Goal: Task Accomplishment & Management: Manage account settings

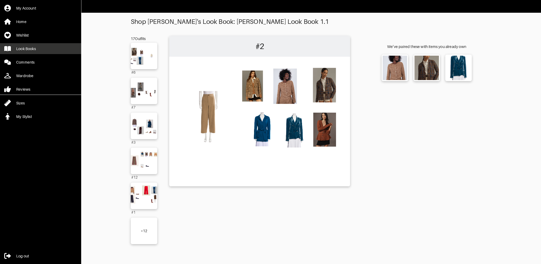
click at [31, 47] on div "Look Books" at bounding box center [26, 48] width 20 height 5
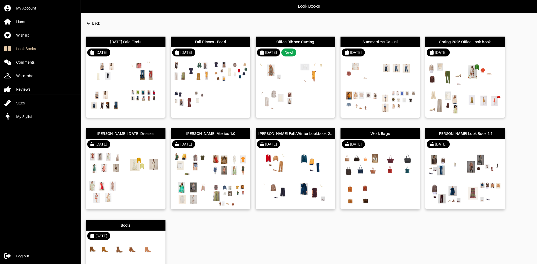
click at [134, 77] on img at bounding box center [145, 72] width 36 height 25
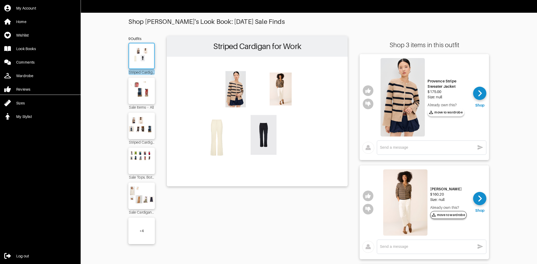
click at [444, 217] on span "move to wardrobe" at bounding box center [448, 215] width 34 height 5
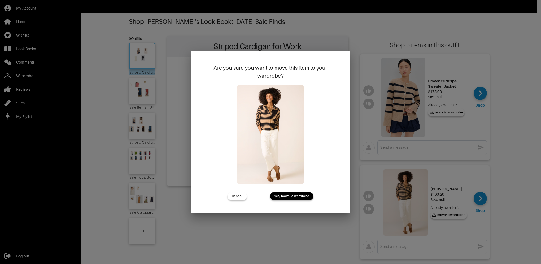
click at [296, 193] on button "Yes, move to wardrobe" at bounding box center [291, 196] width 43 height 8
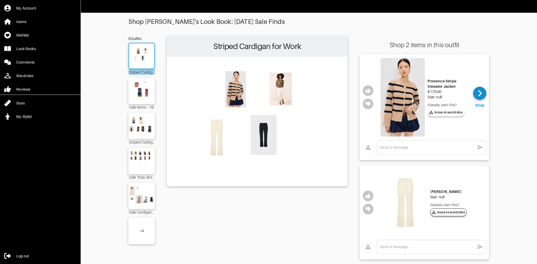
click at [442, 213] on span "move to wardrobe" at bounding box center [448, 212] width 34 height 5
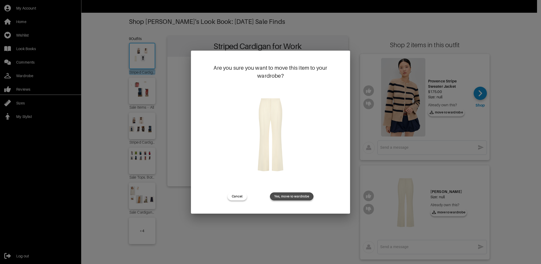
click at [296, 198] on span "Yes, move to wardrobe" at bounding box center [291, 196] width 35 height 5
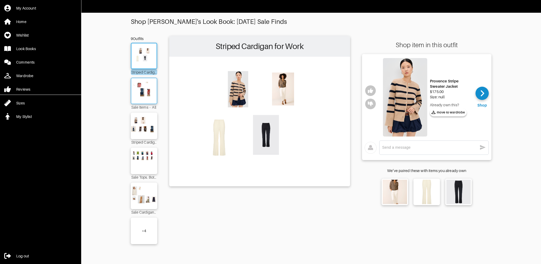
click at [141, 90] on img at bounding box center [144, 91] width 29 height 20
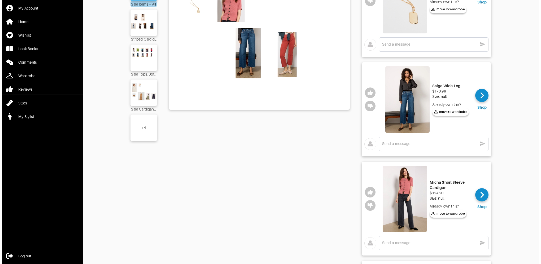
scroll to position [106, 0]
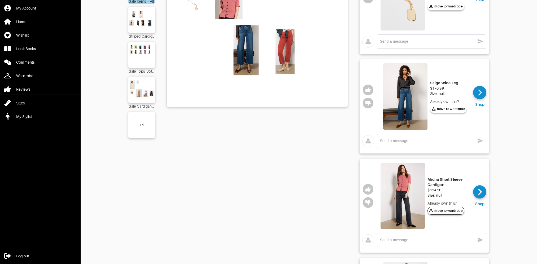
click at [442, 212] on span "move to wardrobe" at bounding box center [446, 210] width 34 height 5
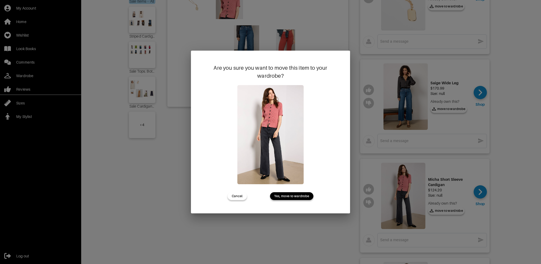
click at [299, 199] on button "Yes, move to wardrobe" at bounding box center [291, 196] width 43 height 8
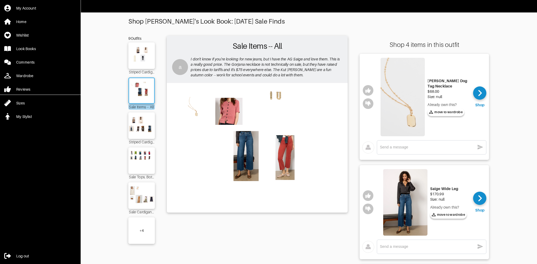
scroll to position [0, 0]
click at [148, 130] on img at bounding box center [141, 126] width 29 height 20
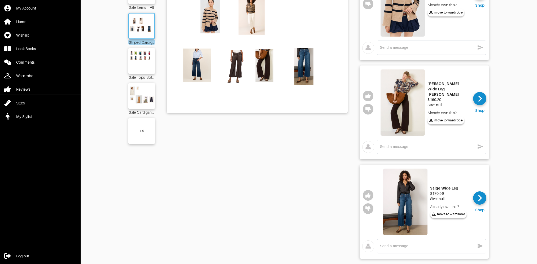
scroll to position [46, 0]
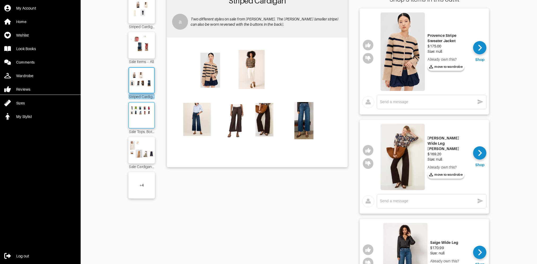
click at [145, 117] on img at bounding box center [141, 115] width 29 height 20
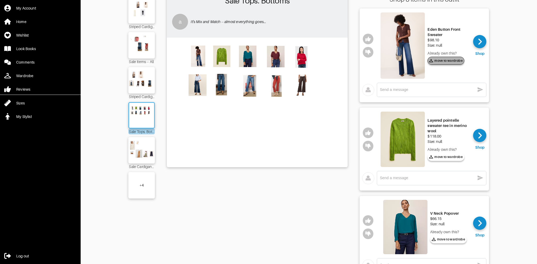
click at [450, 60] on span "move to wardrobe" at bounding box center [446, 60] width 34 height 5
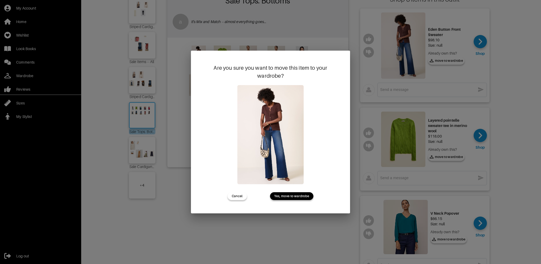
click at [287, 197] on span "Yes, move to wardrobe" at bounding box center [291, 196] width 35 height 5
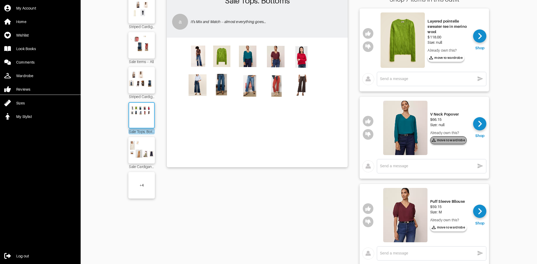
click at [447, 140] on span "move to wardrobe" at bounding box center [448, 140] width 34 height 5
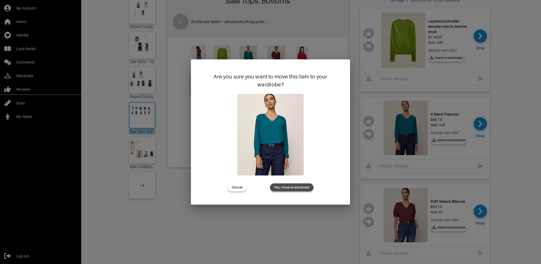
click at [298, 188] on span "Yes, move to wardrobe" at bounding box center [291, 187] width 35 height 5
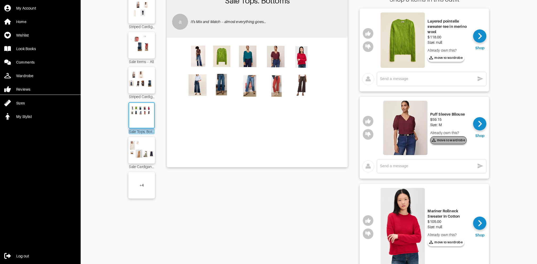
click at [445, 142] on span "move to wardrobe" at bounding box center [448, 140] width 34 height 5
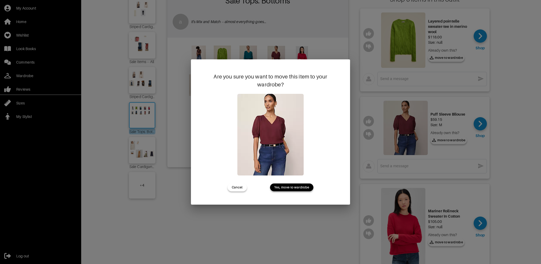
click at [283, 188] on span "Yes, move to wardrobe" at bounding box center [291, 187] width 35 height 5
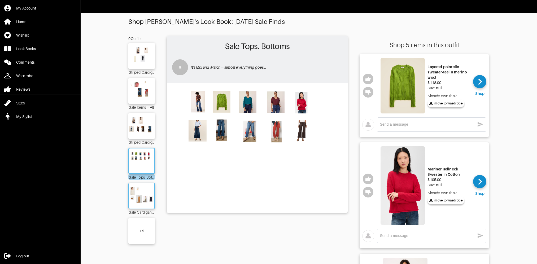
click at [148, 200] on img at bounding box center [141, 196] width 29 height 20
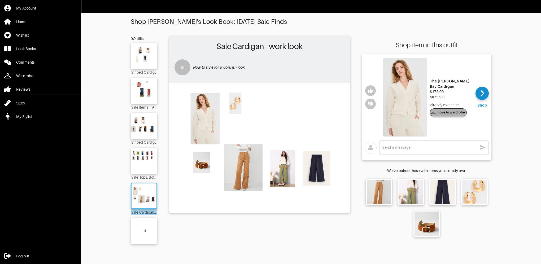
click at [444, 113] on span "move to wardrobe" at bounding box center [448, 112] width 34 height 5
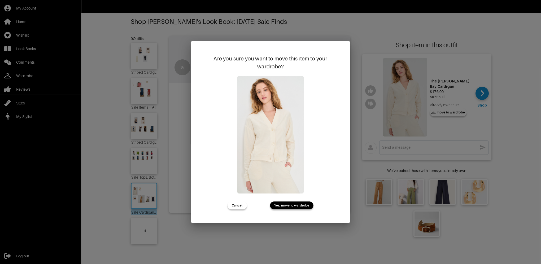
click at [300, 204] on span "Yes, move to wardrobe" at bounding box center [291, 205] width 35 height 5
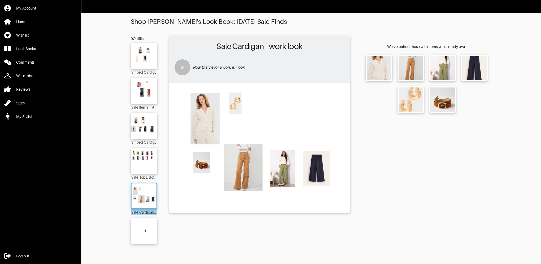
click at [142, 228] on div "+ 4" at bounding box center [144, 231] width 27 height 27
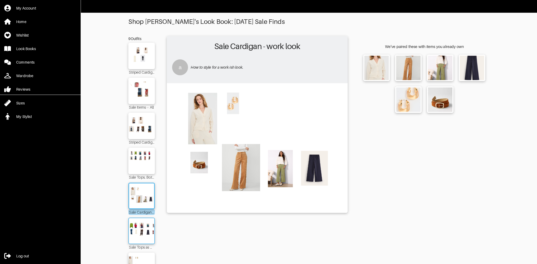
click at [140, 234] on img at bounding box center [141, 231] width 29 height 20
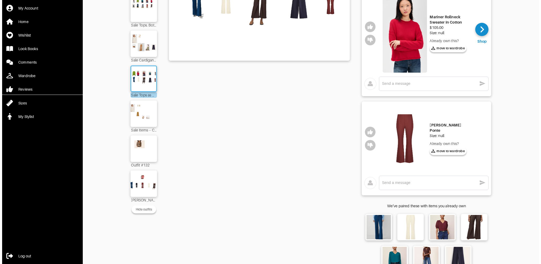
scroll to position [159, 0]
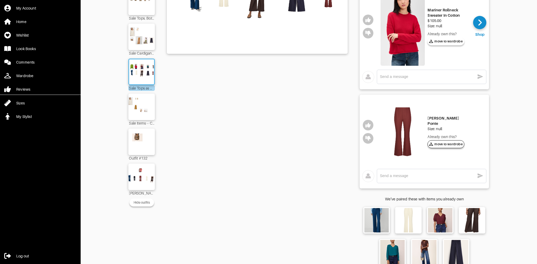
click at [446, 142] on span "move to wardrobe" at bounding box center [446, 144] width 34 height 5
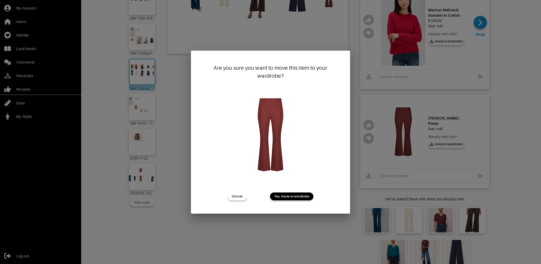
click at [285, 198] on span "Yes, move to wardrobe" at bounding box center [291, 196] width 35 height 5
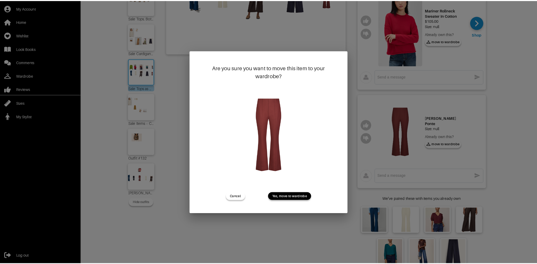
scroll to position [111, 0]
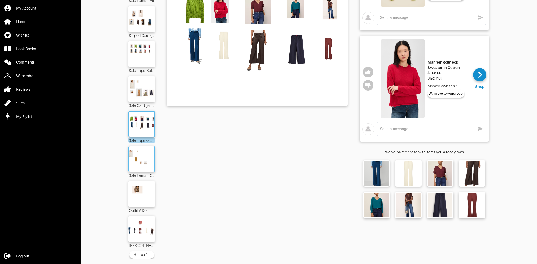
click at [144, 161] on img at bounding box center [141, 159] width 29 height 20
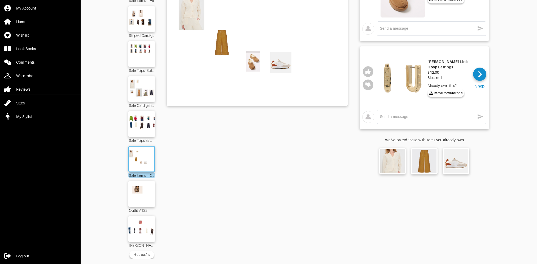
scroll to position [111, 0]
click at [151, 194] on img at bounding box center [141, 194] width 29 height 20
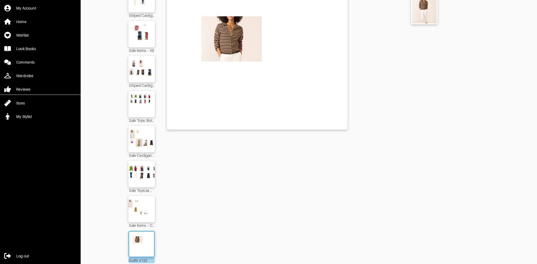
scroll to position [111, 0]
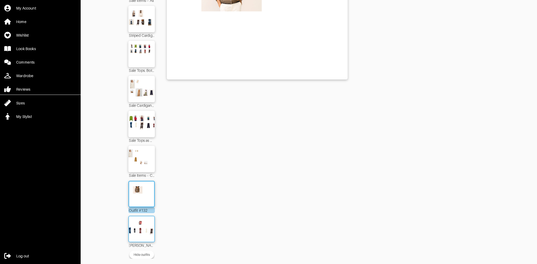
click at [143, 227] on img at bounding box center [141, 229] width 29 height 20
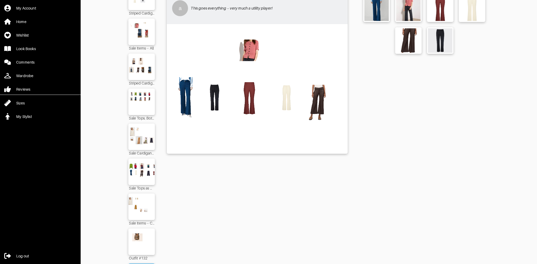
scroll to position [5, 0]
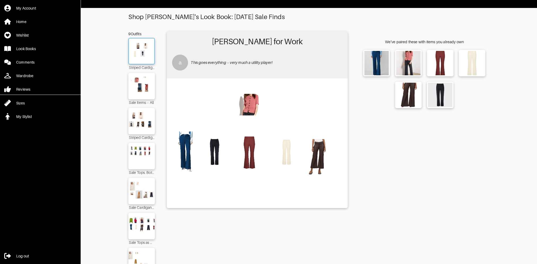
click at [143, 61] on img at bounding box center [141, 51] width 29 height 20
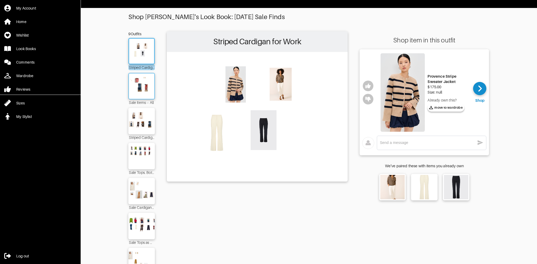
click at [142, 86] on img at bounding box center [141, 86] width 29 height 20
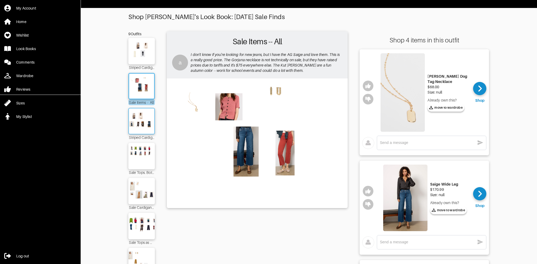
click at [144, 121] on img at bounding box center [141, 121] width 29 height 20
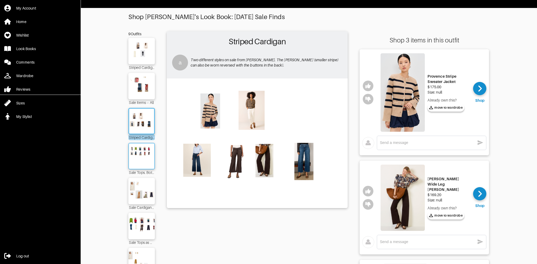
click at [142, 153] on img at bounding box center [141, 156] width 29 height 20
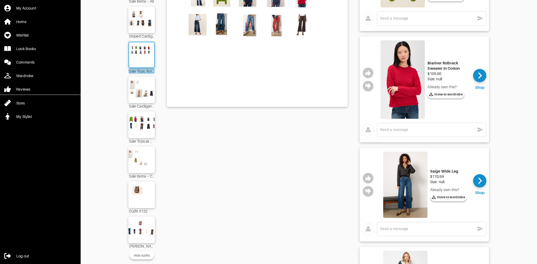
scroll to position [106, 0]
click at [147, 79] on div at bounding box center [141, 90] width 27 height 27
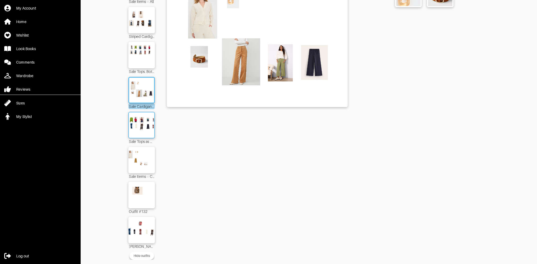
click at [147, 132] on img at bounding box center [141, 125] width 29 height 20
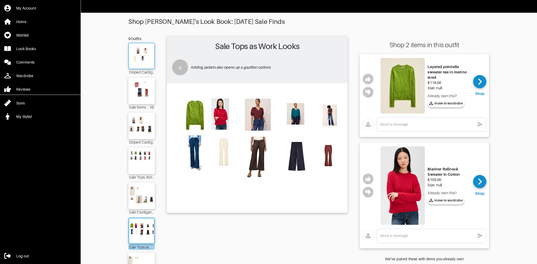
click at [139, 53] on img at bounding box center [141, 56] width 29 height 20
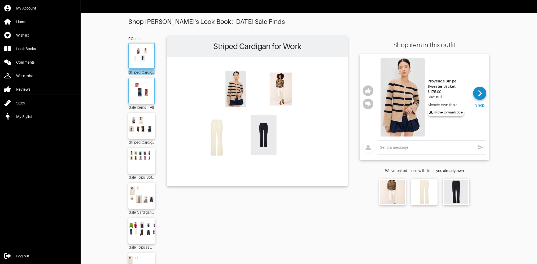
click at [143, 87] on img at bounding box center [141, 91] width 29 height 20
